Goal: Task Accomplishment & Management: Complete application form

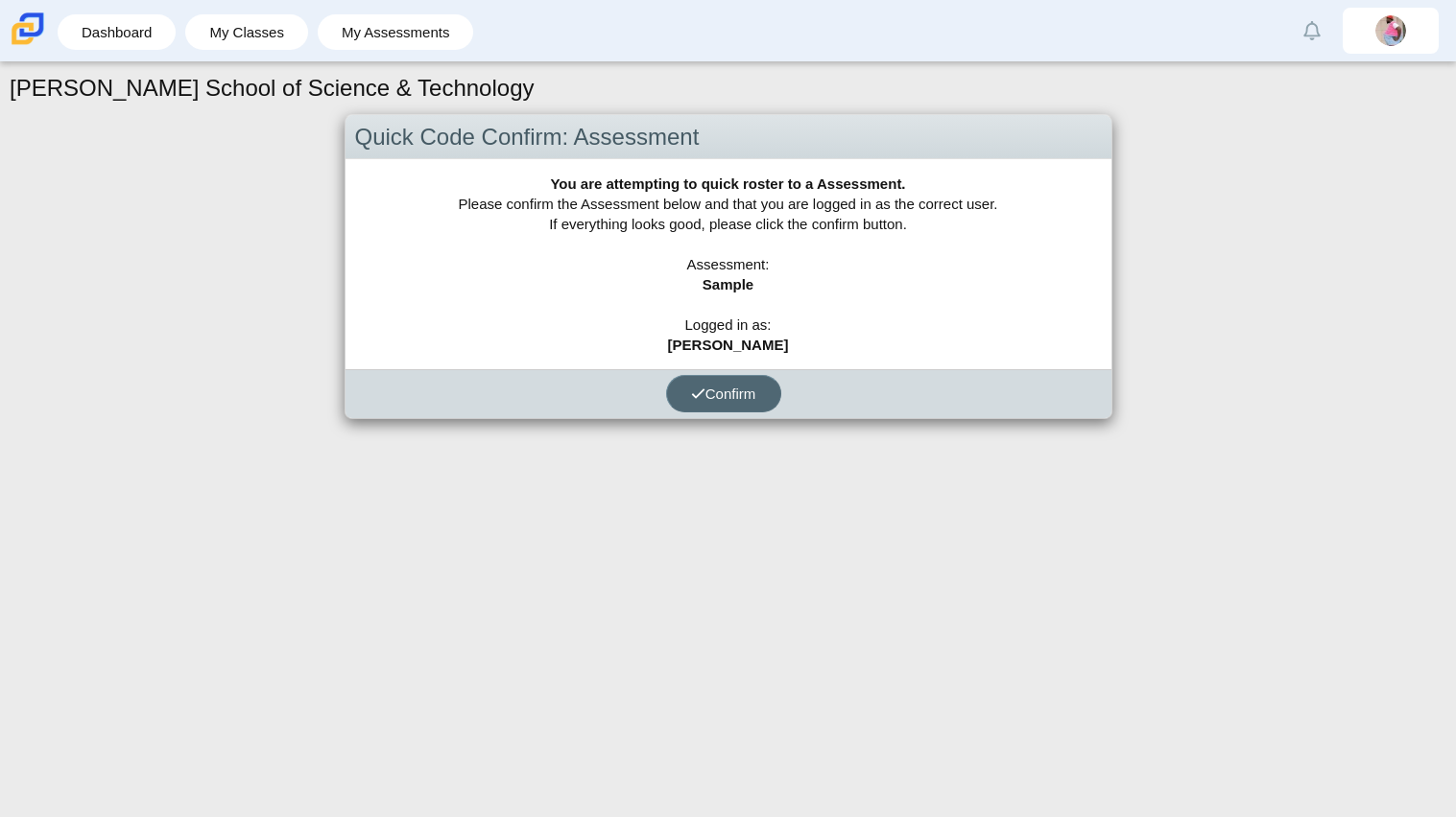
click at [761, 402] on button "Confirm" at bounding box center [724, 394] width 115 height 37
click at [730, 377] on button "Confirm" at bounding box center [724, 394] width 115 height 37
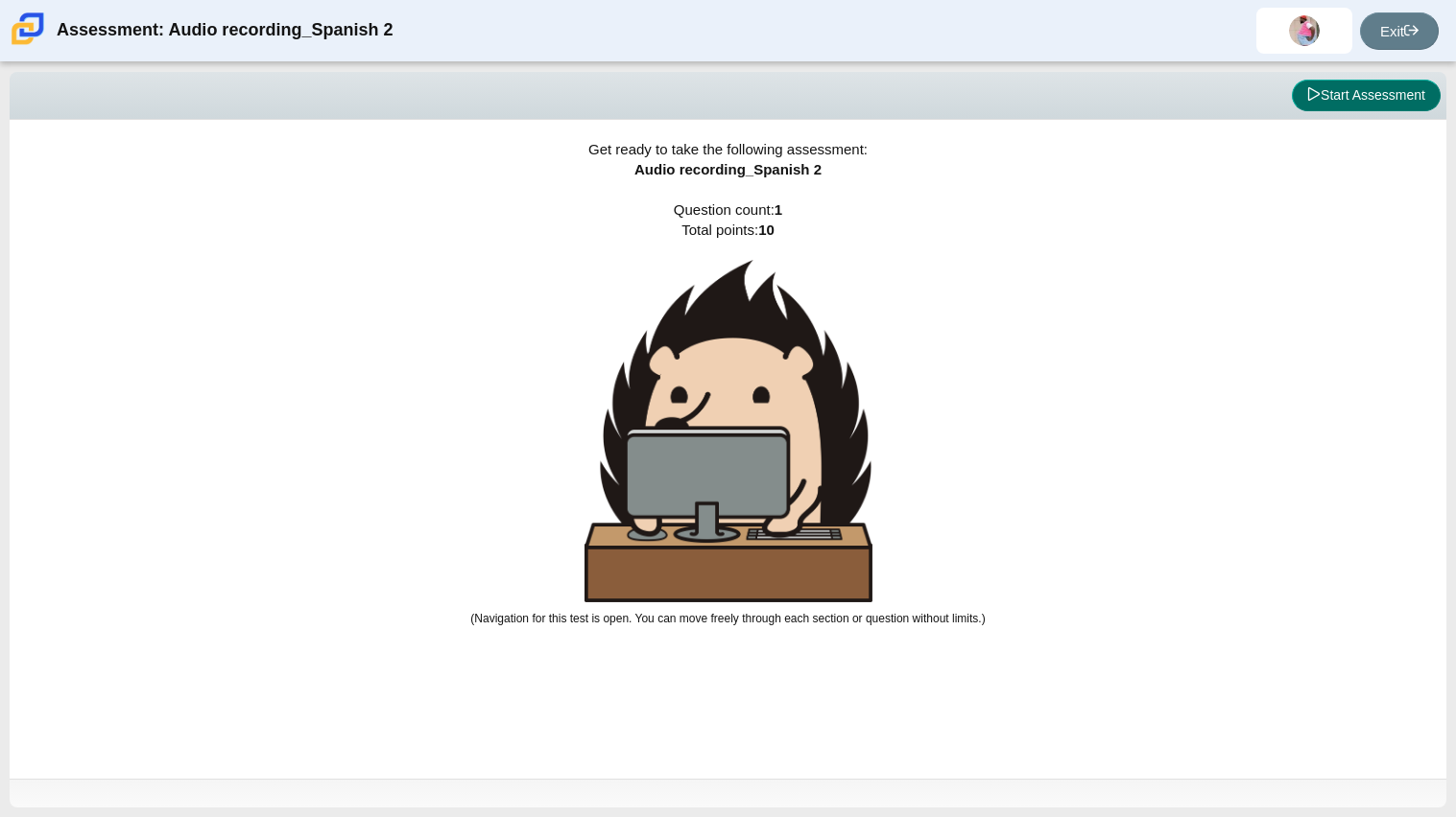
click at [1343, 109] on button "Start Assessment" at bounding box center [1366, 96] width 149 height 33
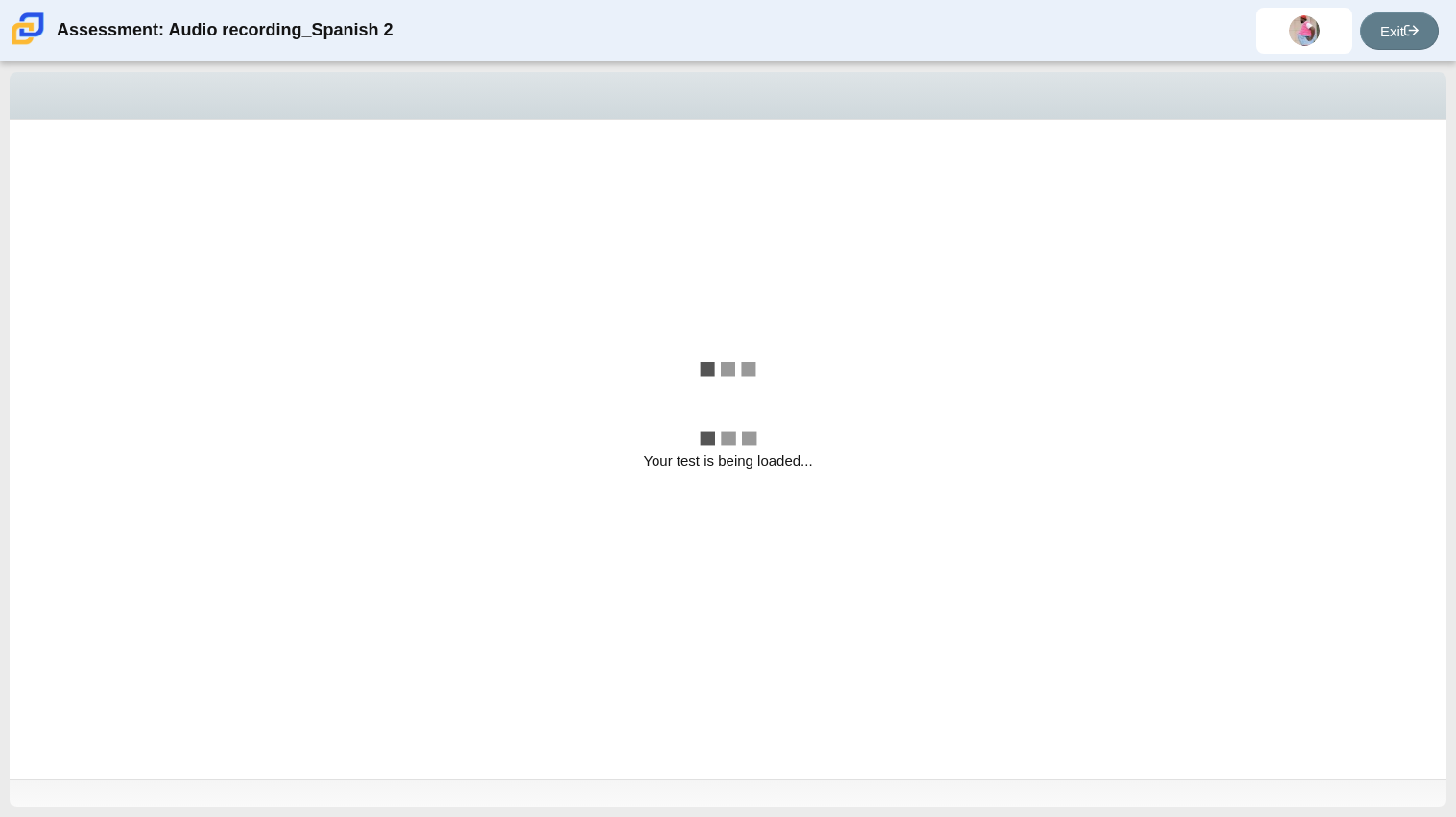
select select "629d6dd1-9675-4bc8-a65d-04cc20bcab32"
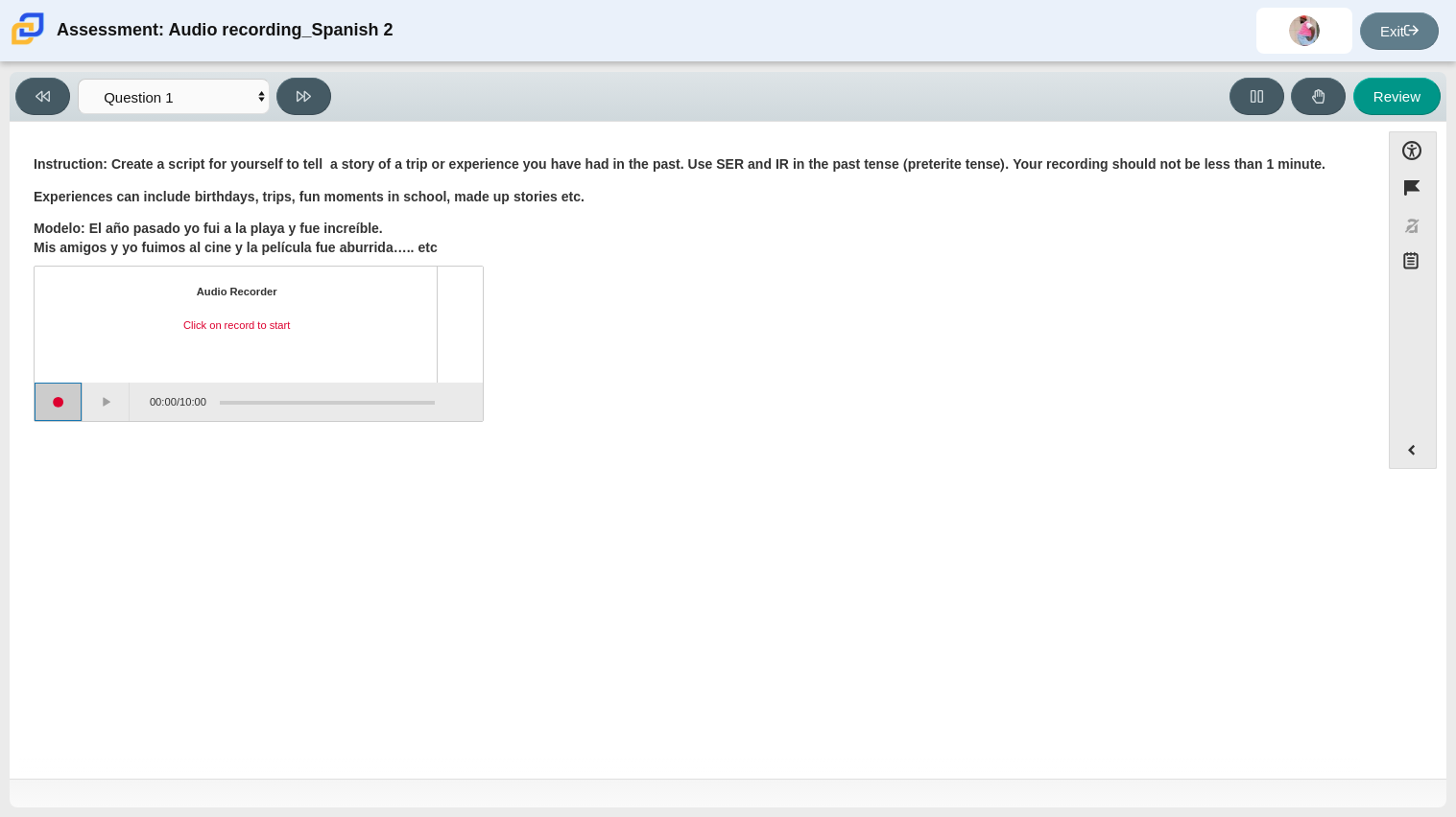
click at [62, 402] on button "Start recording" at bounding box center [59, 402] width 48 height 38
click at [61, 398] on button "Stop recording" at bounding box center [59, 402] width 48 height 38
click at [88, 151] on div "Instruction: Create a script for yourself to tell a story of a trip or experien…" at bounding box center [694, 286] width 1322 height 272
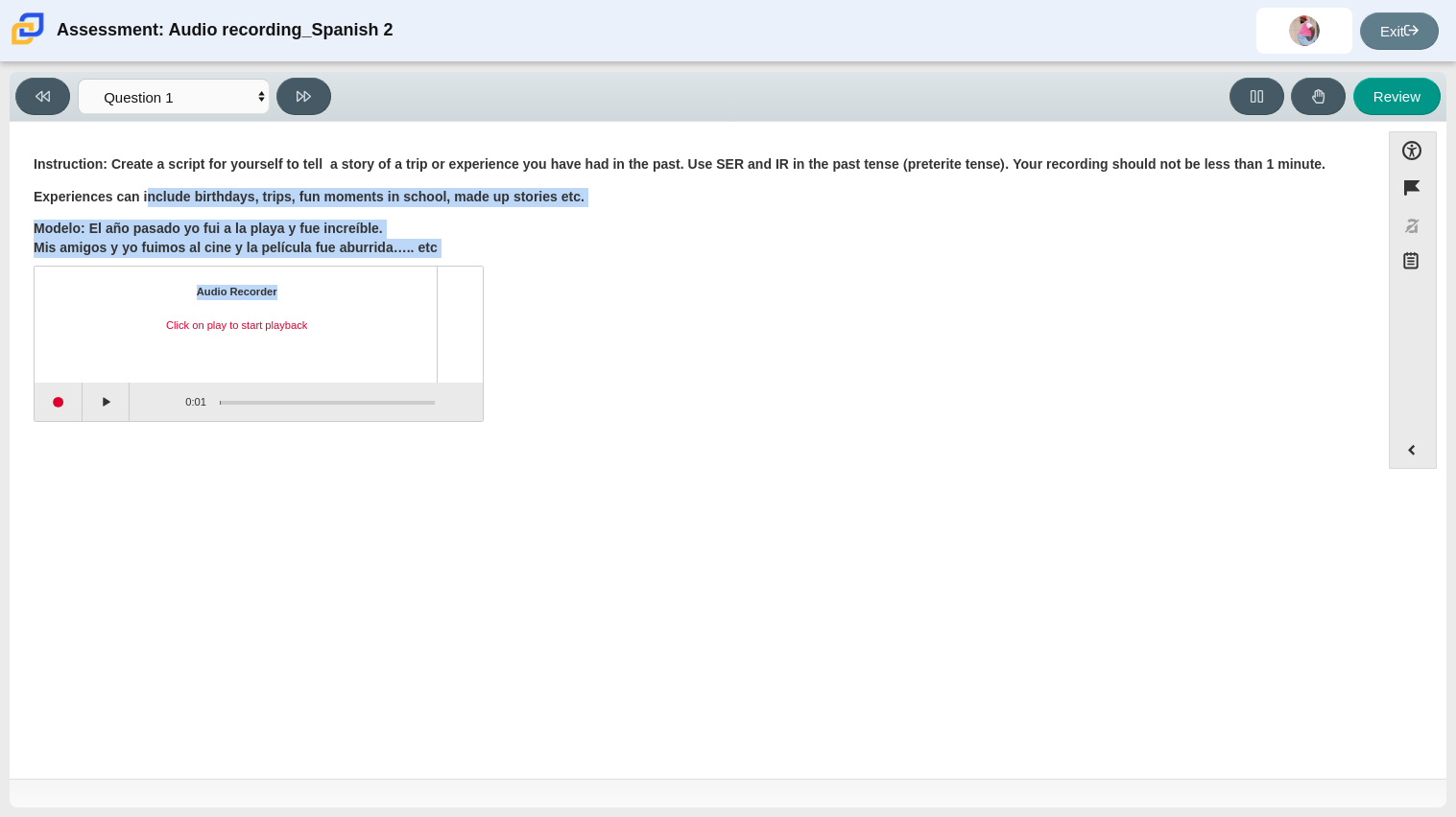
drag, startPoint x: 151, startPoint y: 175, endPoint x: 402, endPoint y: 270, distance: 268.4
click at [402, 270] on div "Instruction: Create a script for yourself to tell a story of a trip or experien…" at bounding box center [694, 286] width 1322 height 272
drag, startPoint x: 10, startPoint y: 166, endPoint x: 535, endPoint y: 252, distance: 532.0
click at [535, 252] on div "Accessibility options Close Color scheme Font size Zoom Change the background a…" at bounding box center [728, 450] width 1437 height 658
click at [535, 252] on p "Modelo: El año pasado yo fui a la playa y fue increíble. Mis amigos y yo fuimos…" at bounding box center [694, 238] width 1322 height 37
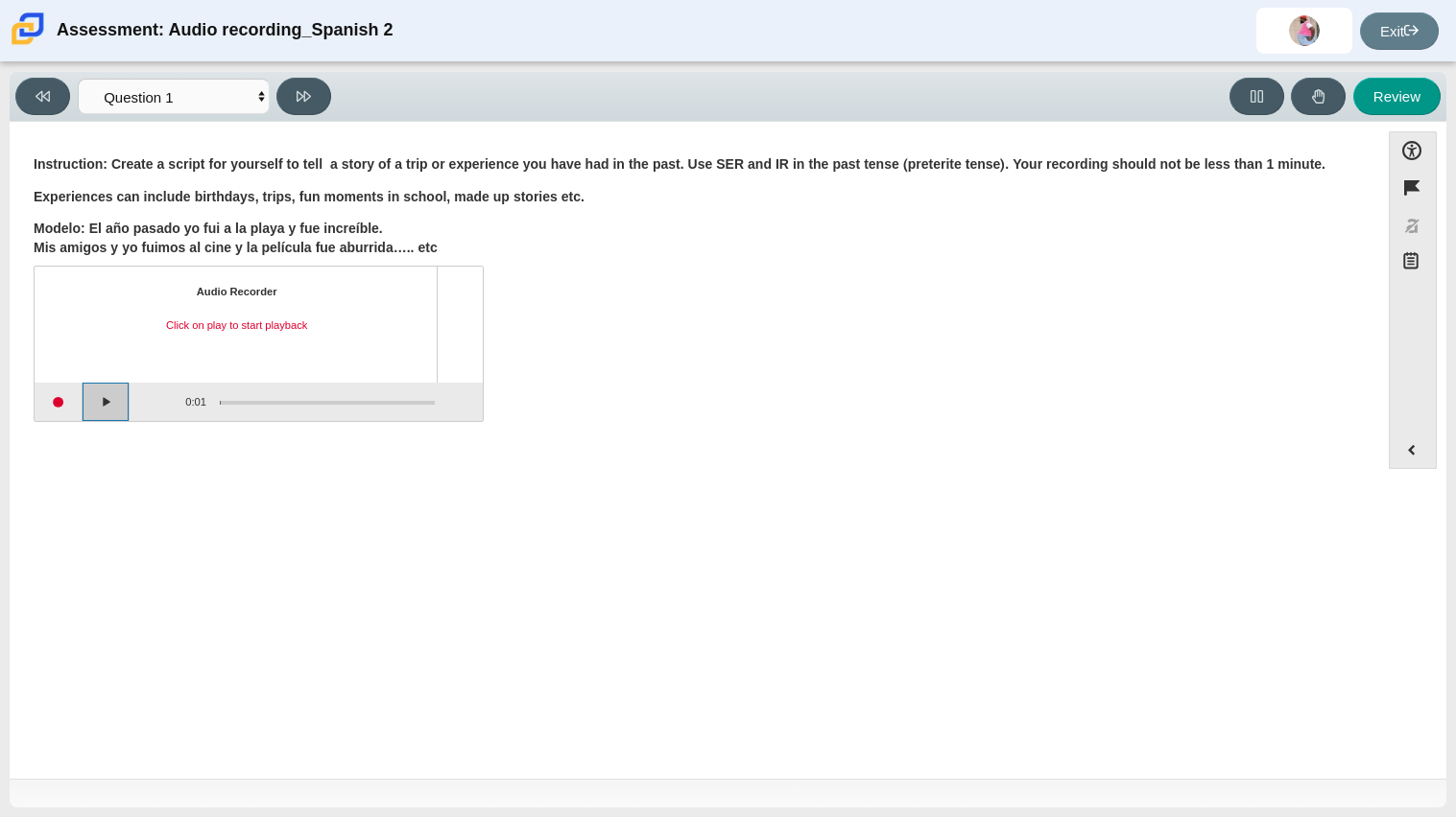
click at [101, 406] on button "Play" at bounding box center [107, 402] width 48 height 38
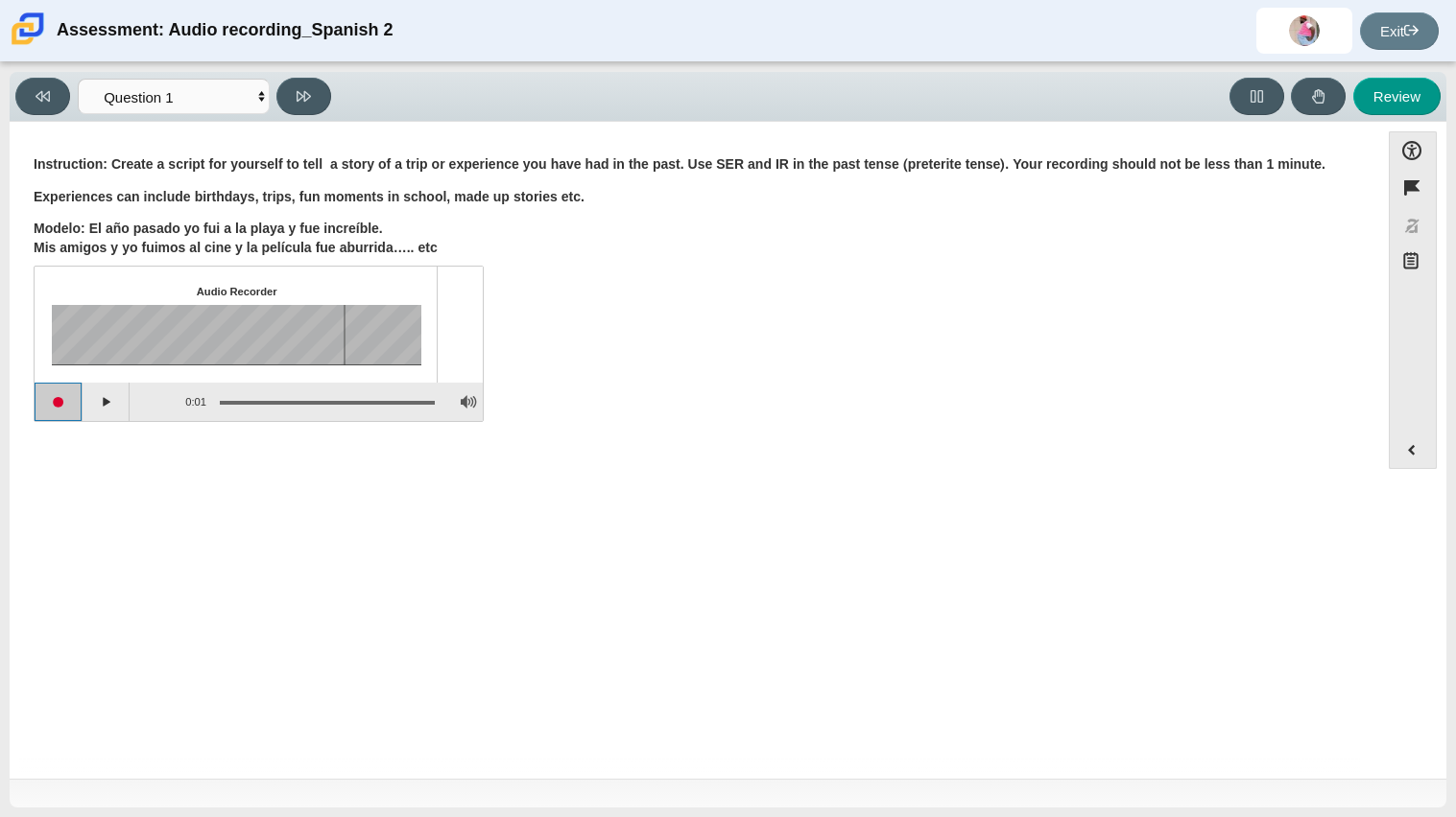
click at [68, 403] on button "Start recording" at bounding box center [59, 402] width 48 height 38
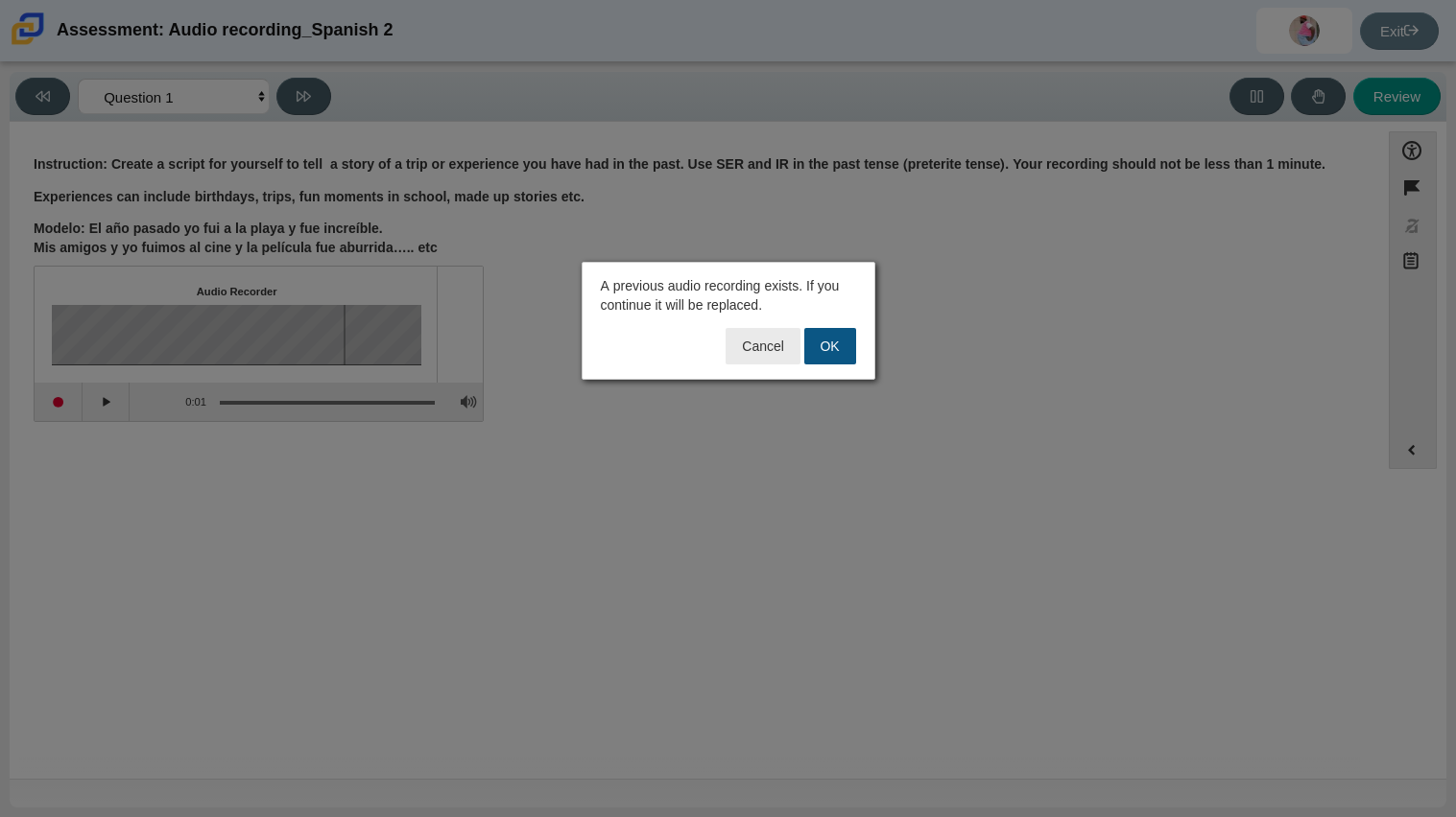
click at [849, 349] on button "OK" at bounding box center [830, 347] width 52 height 36
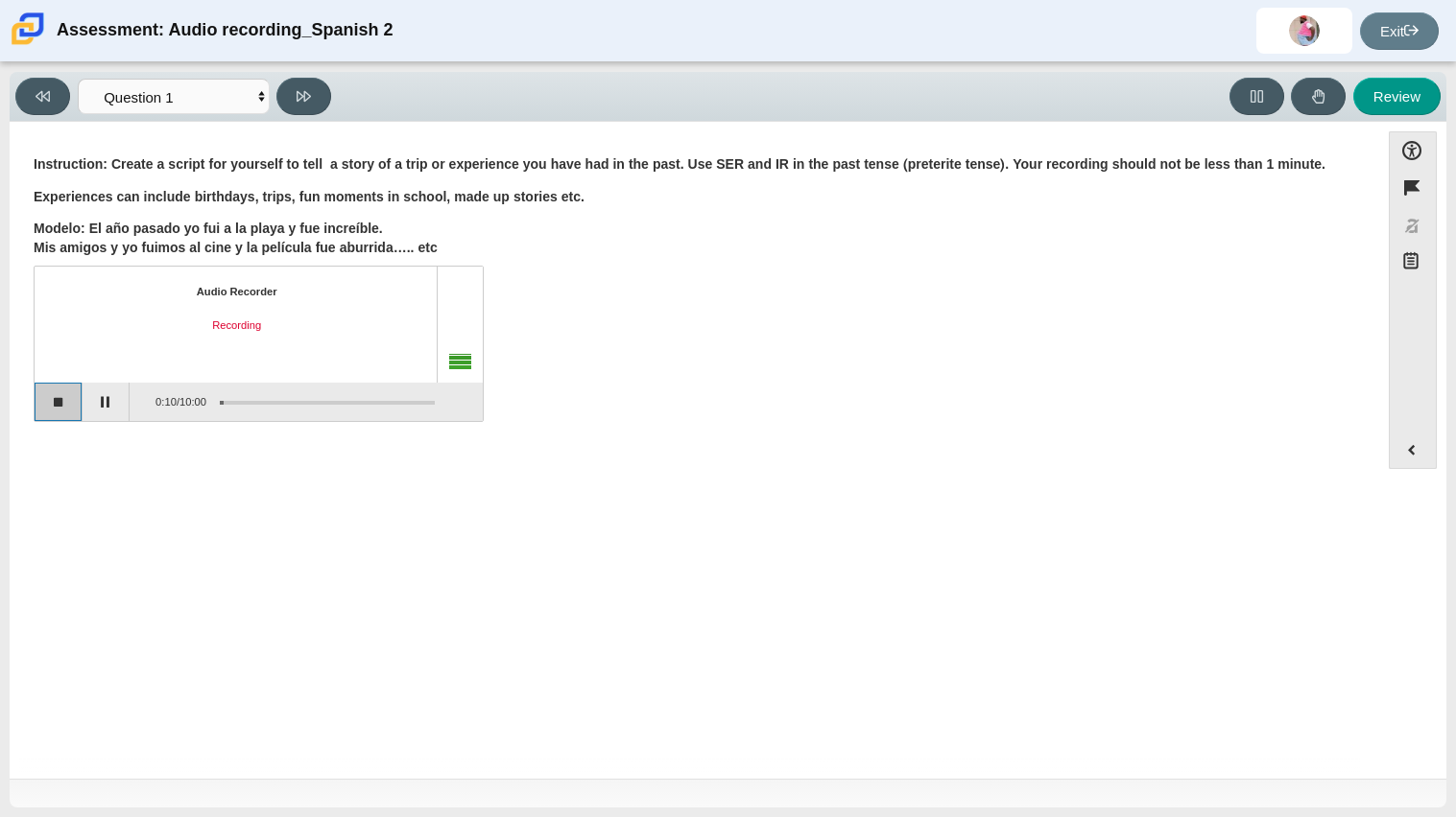
click at [76, 407] on button "Stop recording" at bounding box center [59, 402] width 48 height 38
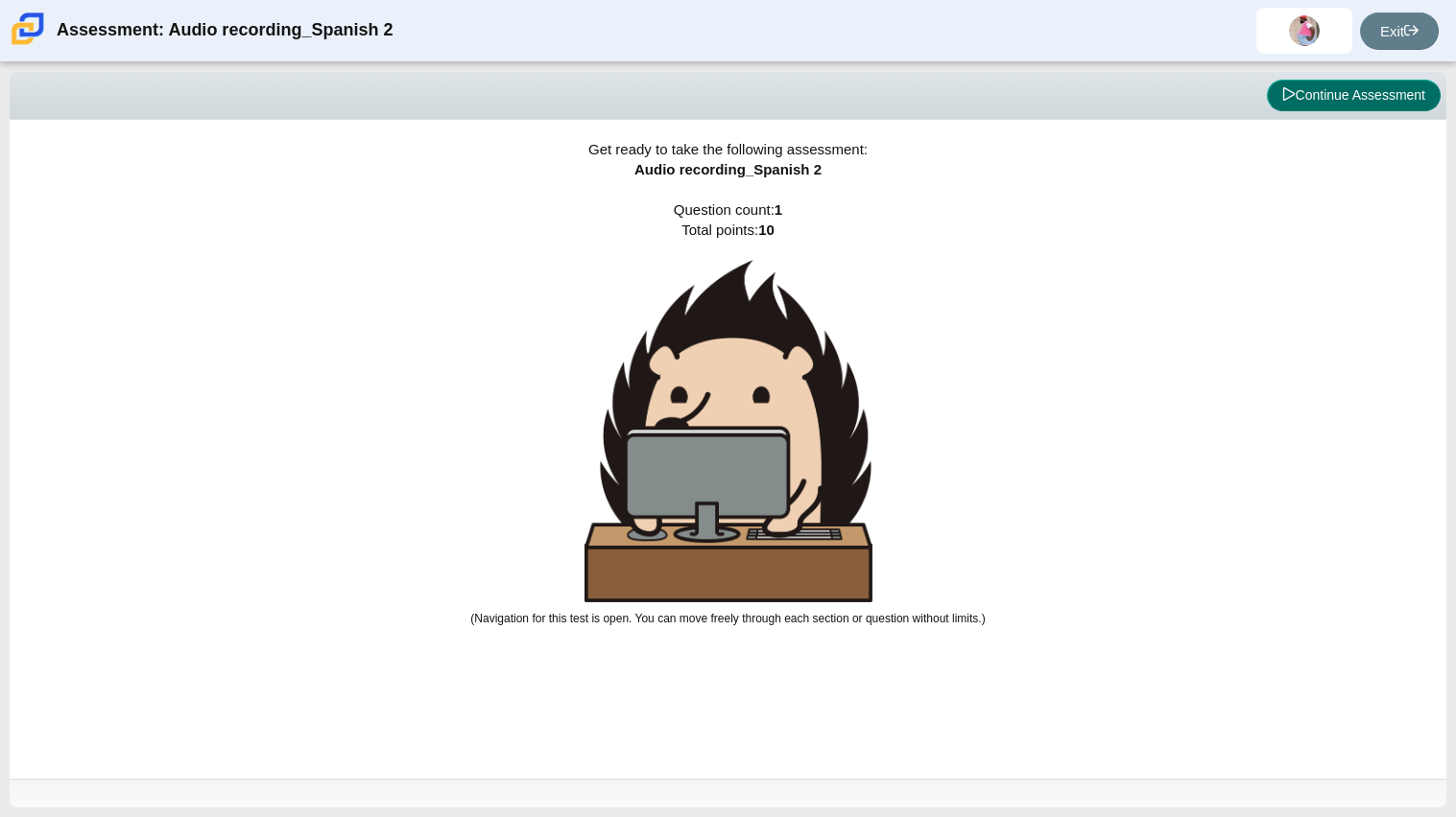
click at [1320, 89] on button "Continue Assessment" at bounding box center [1353, 96] width 174 height 33
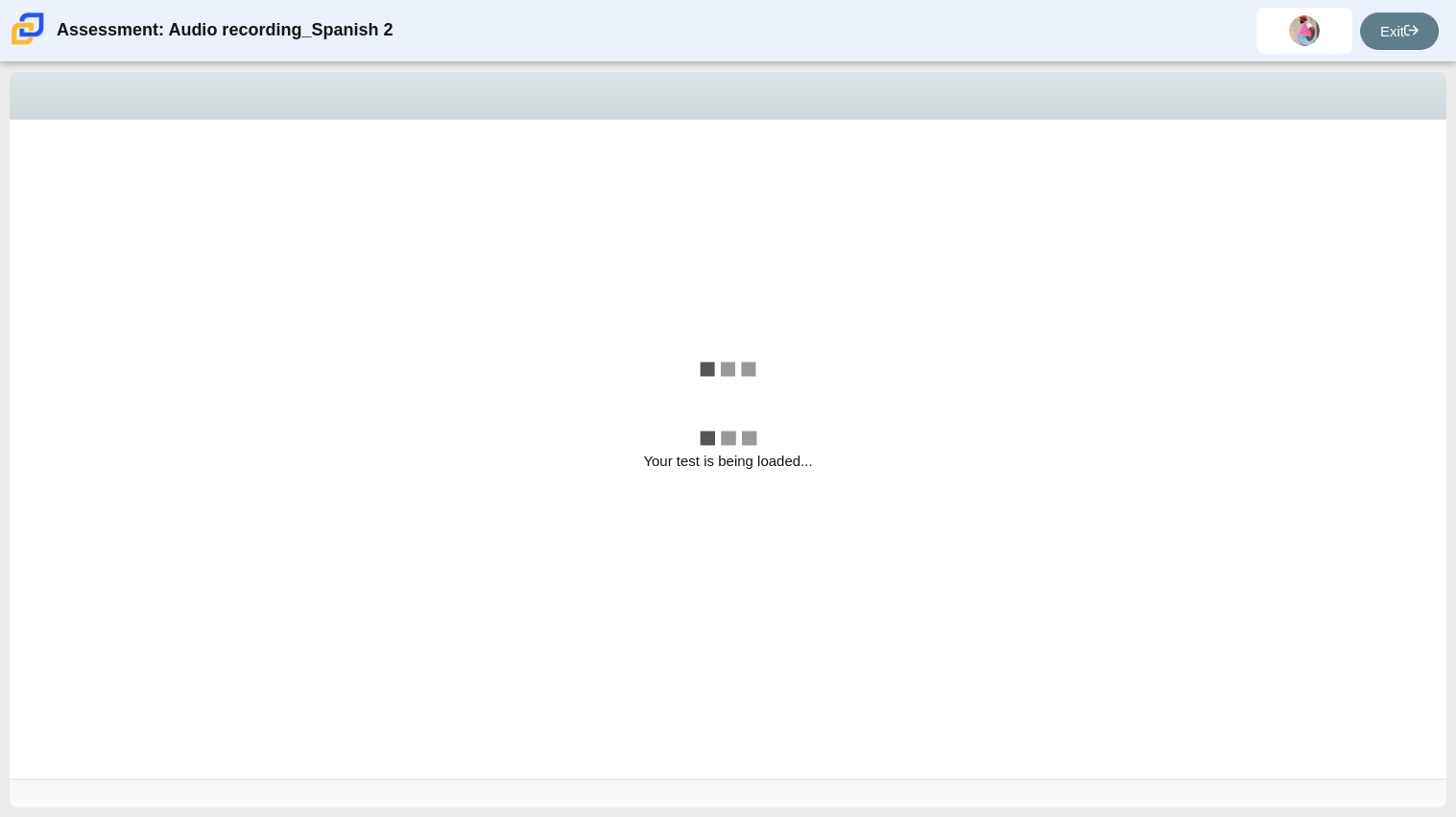
select select "629d6dd1-9675-4bc8-a65d-04cc20bcab32"
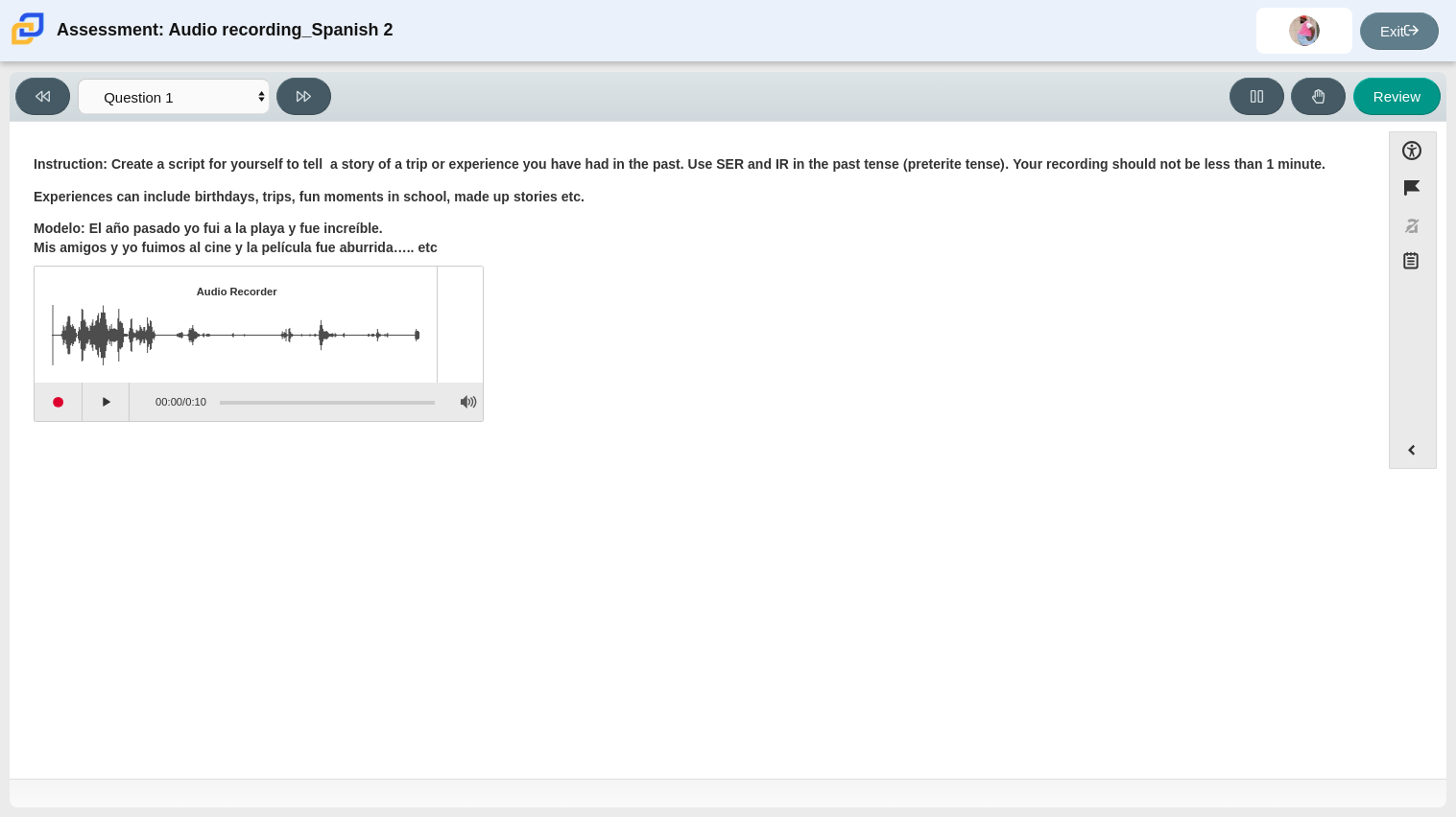
click at [394, 306] on img "Assessment items" at bounding box center [236, 335] width 370 height 60
click at [397, 314] on img "Assessment items" at bounding box center [236, 335] width 370 height 60
click at [52, 409] on button "Start recording" at bounding box center [59, 402] width 48 height 38
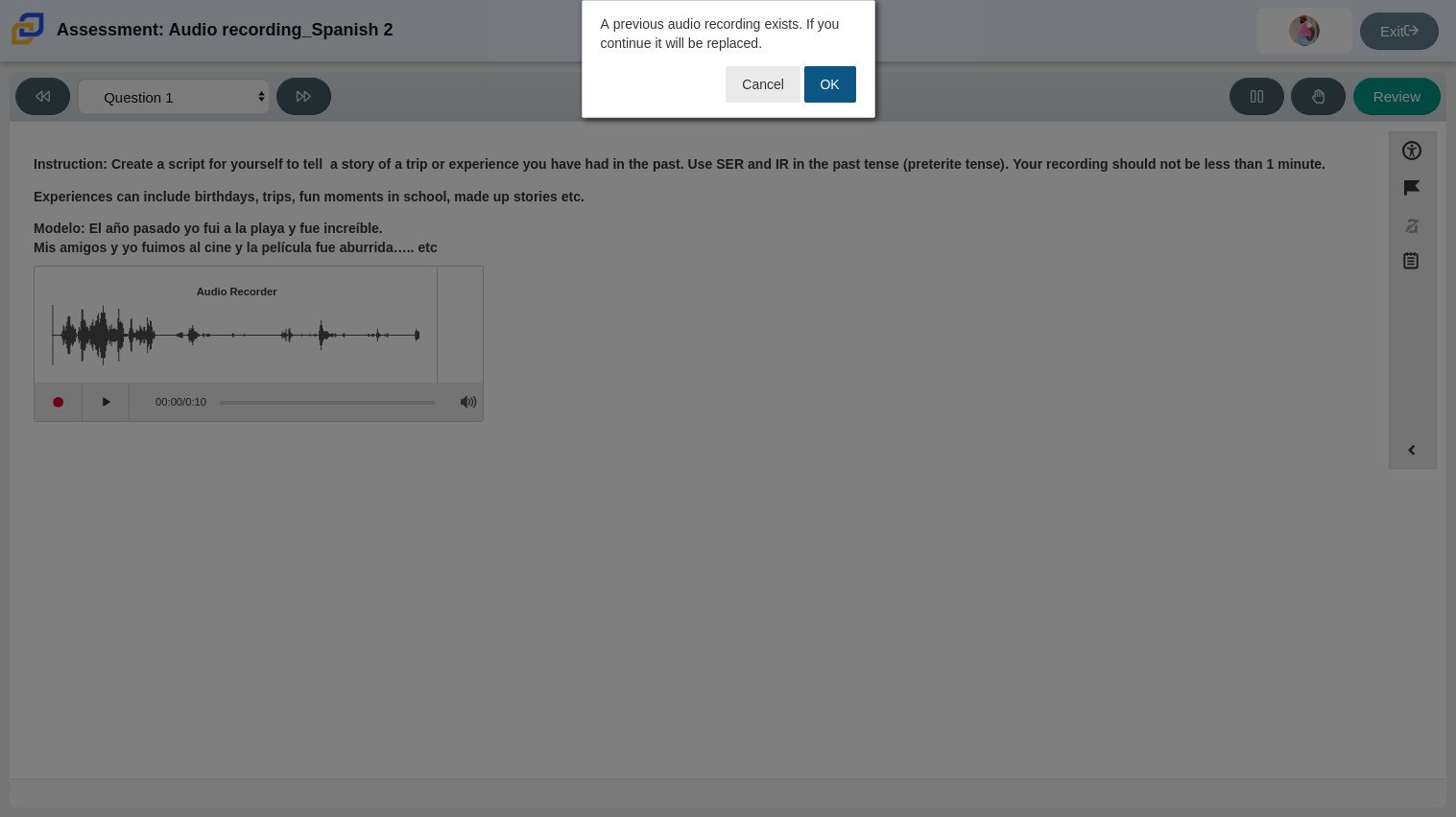
click at [835, 70] on button "OK" at bounding box center [830, 84] width 52 height 36
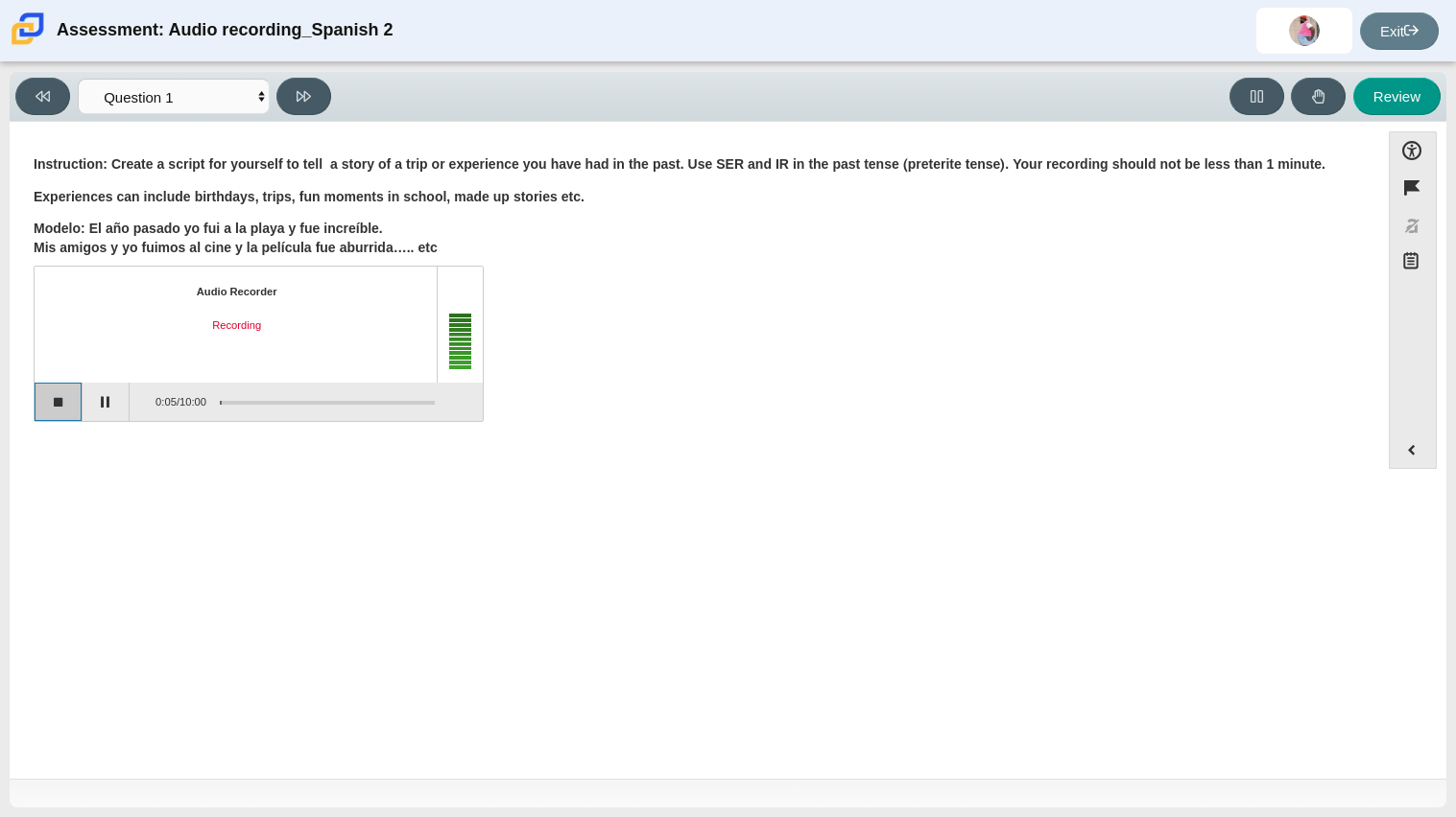
click at [79, 415] on button "Stop recording" at bounding box center [59, 402] width 48 height 38
